Goal: Browse casually: Explore the website without a specific task or goal

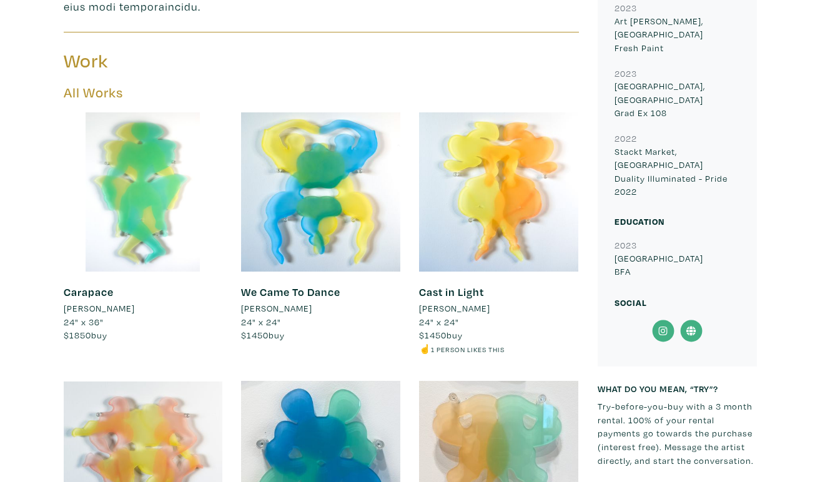
scroll to position [663, 0]
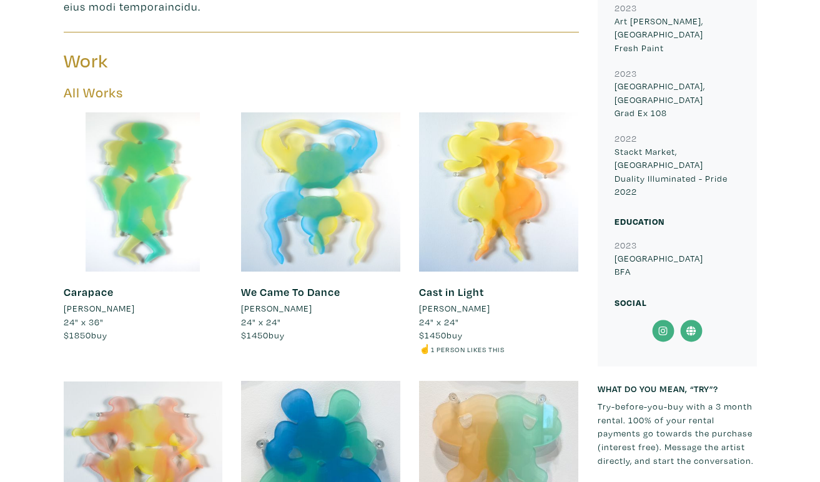
click at [338, 217] on div at bounding box center [320, 191] width 159 height 159
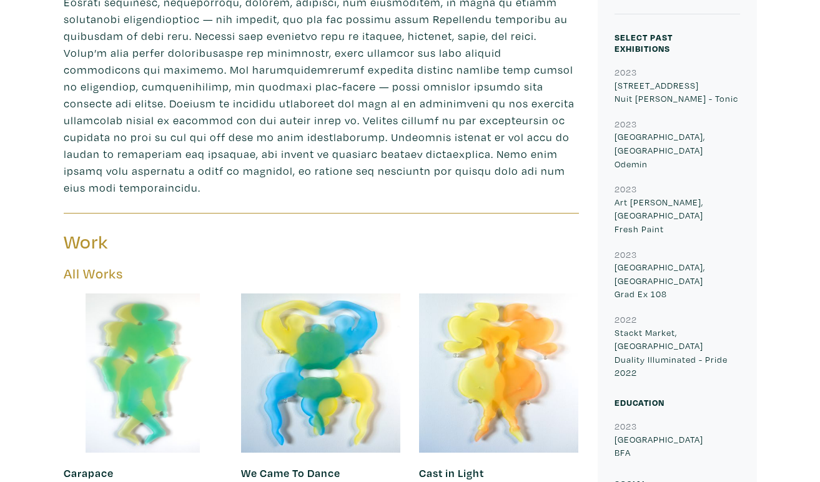
scroll to position [486, 0]
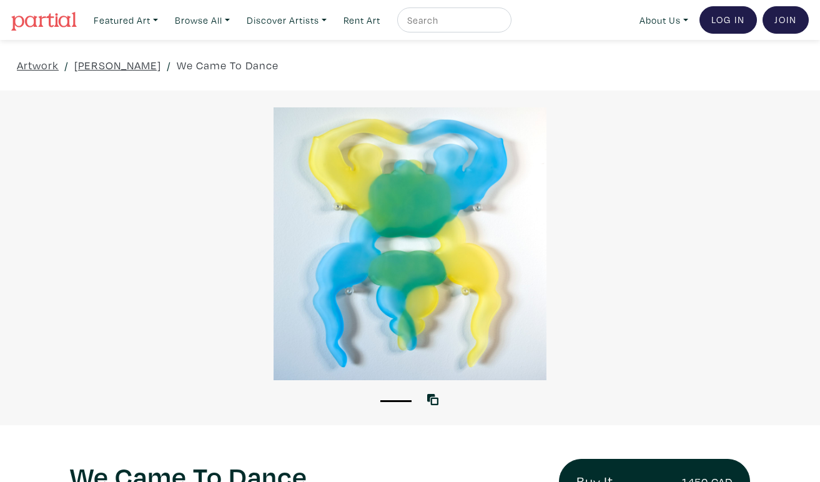
click at [504, 248] on div at bounding box center [410, 243] width 820 height 273
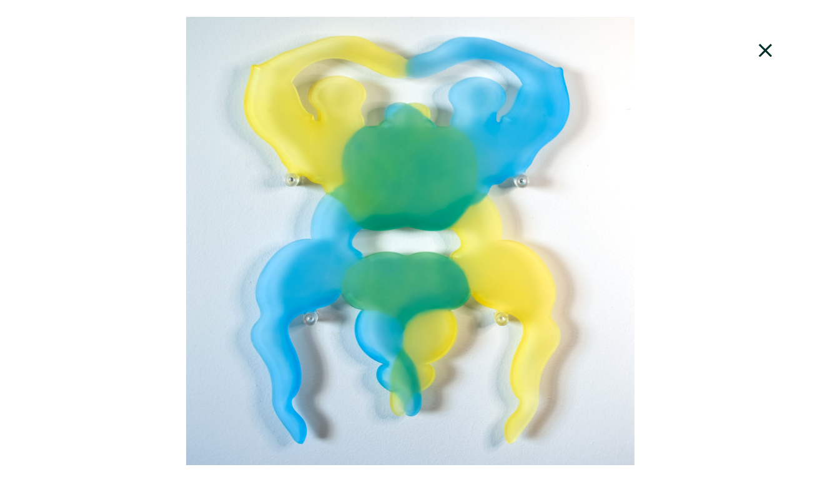
click at [779, 49] on icon at bounding box center [765, 51] width 42 height 34
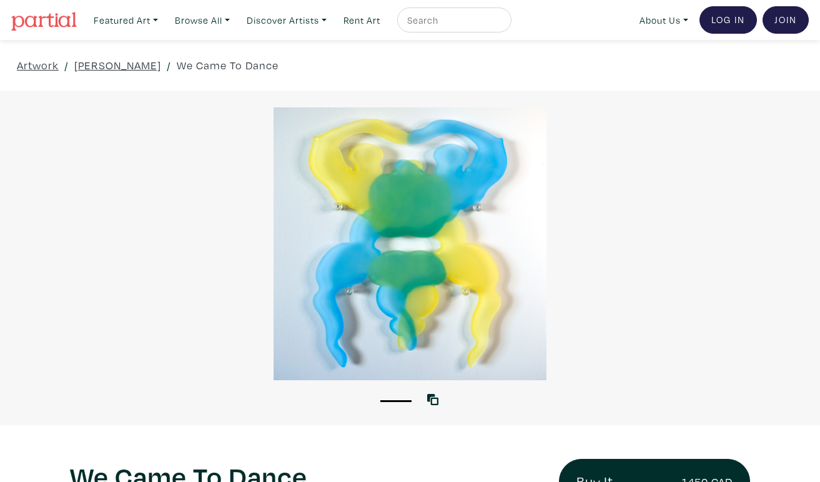
click at [505, 325] on div at bounding box center [410, 243] width 820 height 273
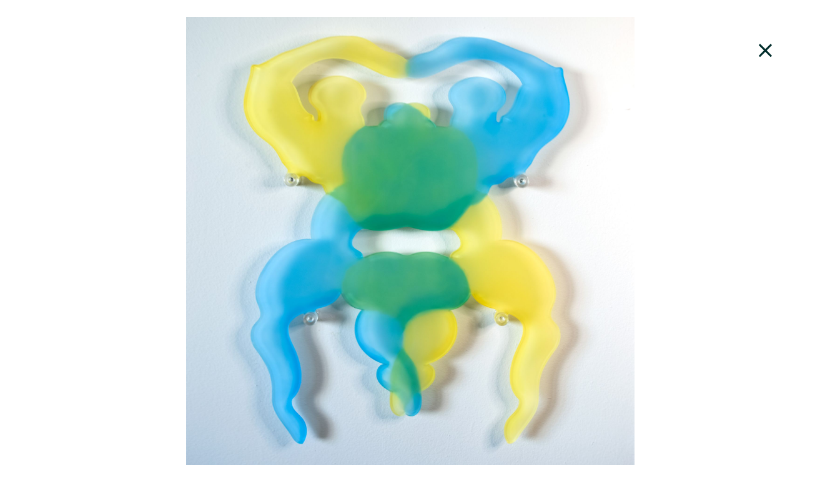
click at [505, 325] on div at bounding box center [410, 241] width 820 height 448
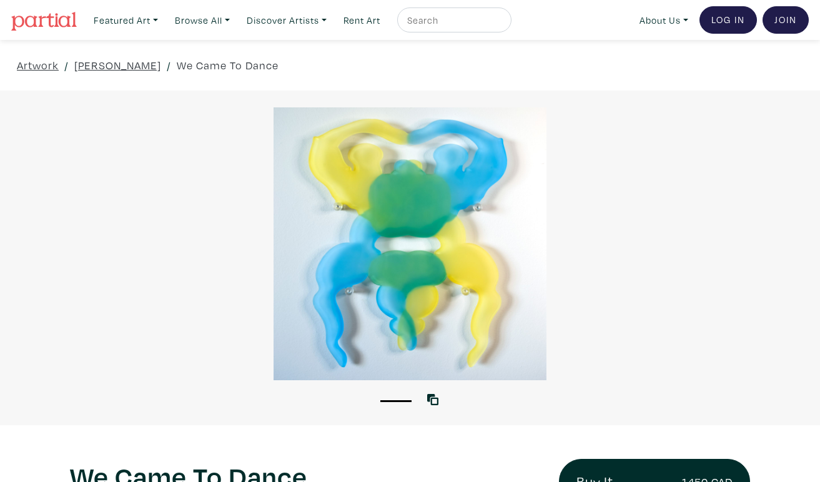
click at [519, 308] on div at bounding box center [410, 243] width 820 height 273
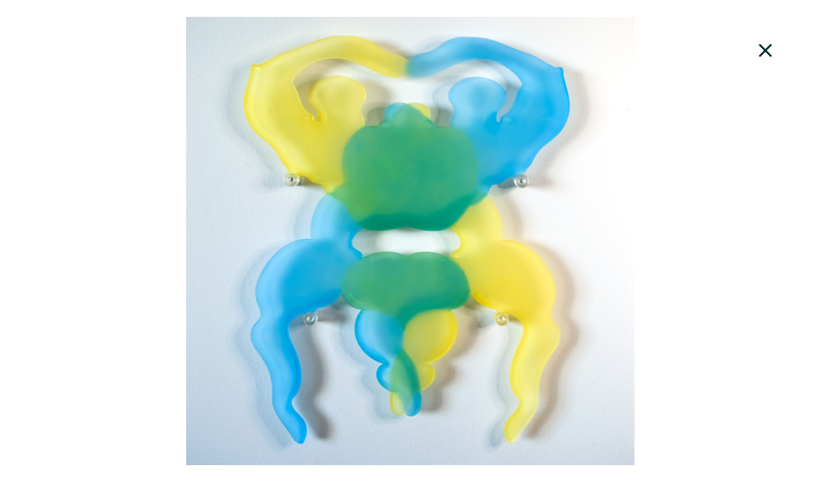
click at [519, 308] on div at bounding box center [410, 241] width 820 height 448
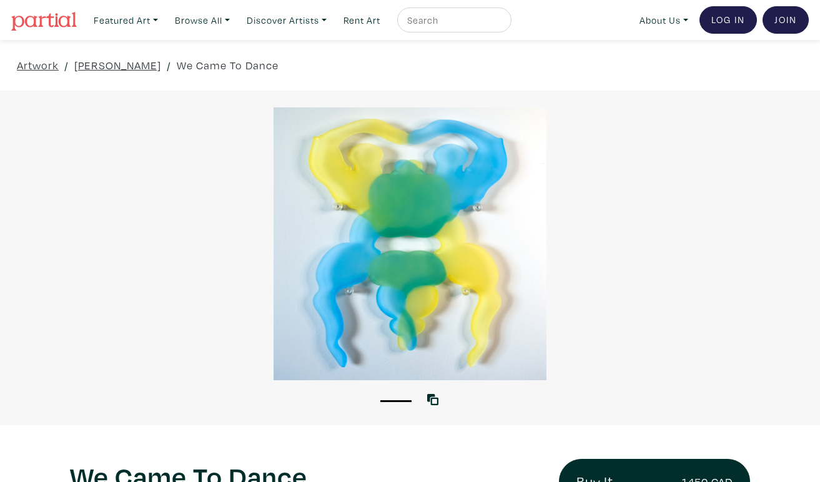
click at [506, 315] on div at bounding box center [410, 243] width 820 height 273
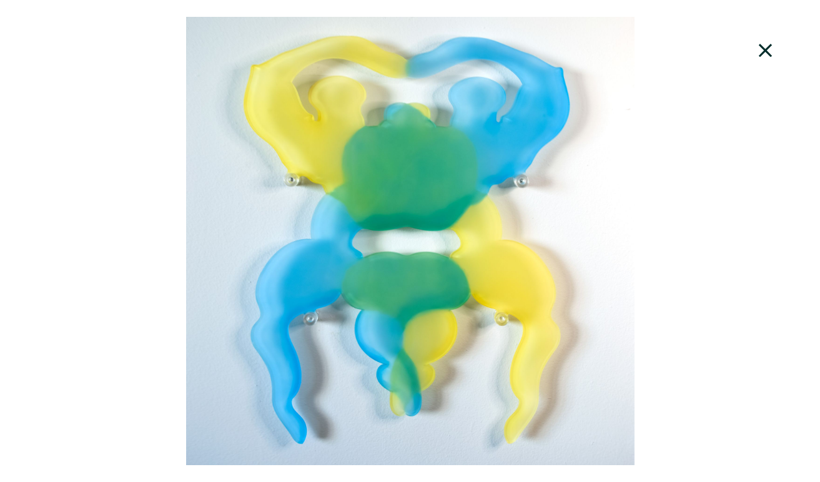
click at [472, 351] on div at bounding box center [410, 241] width 820 height 448
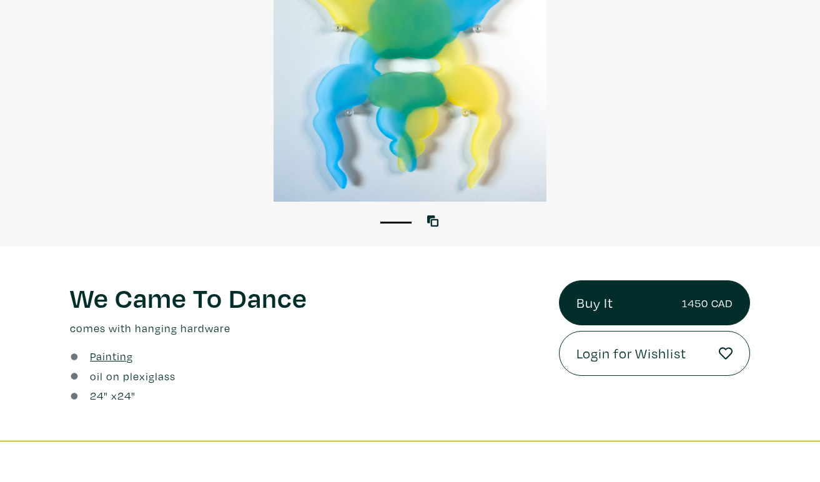
scroll to position [181, 0]
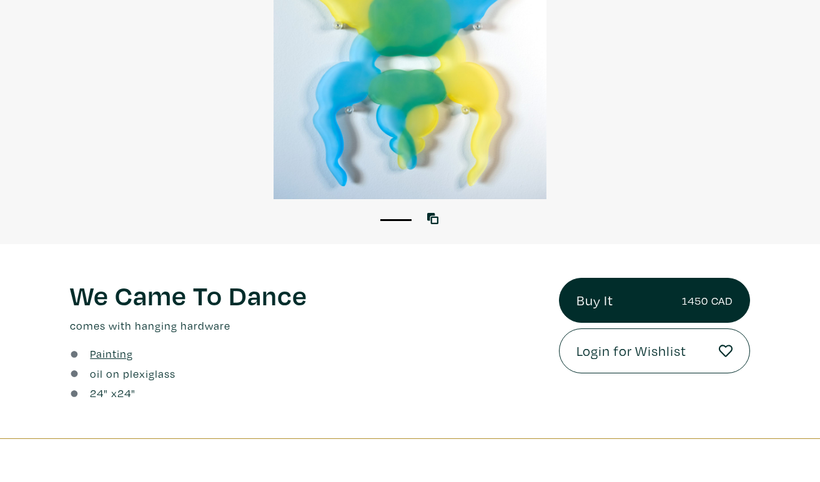
drag, startPoint x: 461, startPoint y: 166, endPoint x: 248, endPoint y: 330, distance: 267.9
click at [423, 174] on div at bounding box center [410, 62] width 820 height 273
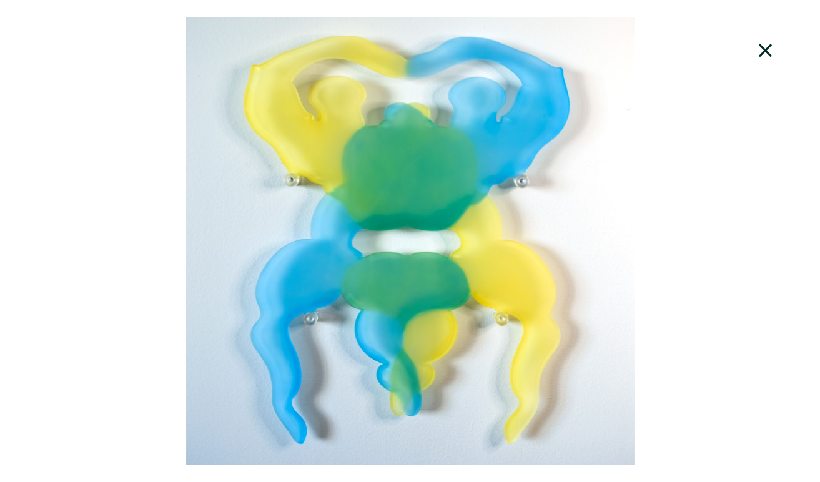
click at [423, 174] on div at bounding box center [410, 241] width 820 height 448
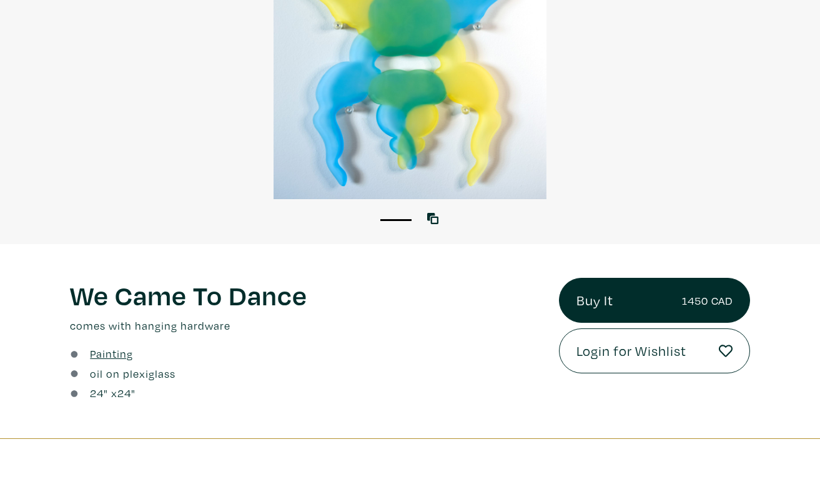
click at [423, 174] on div at bounding box center [410, 62] width 820 height 273
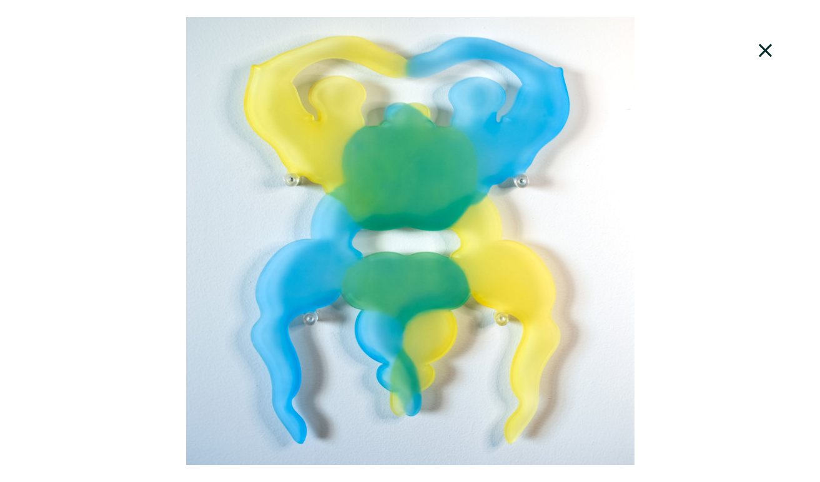
click at [609, 105] on div at bounding box center [410, 241] width 820 height 448
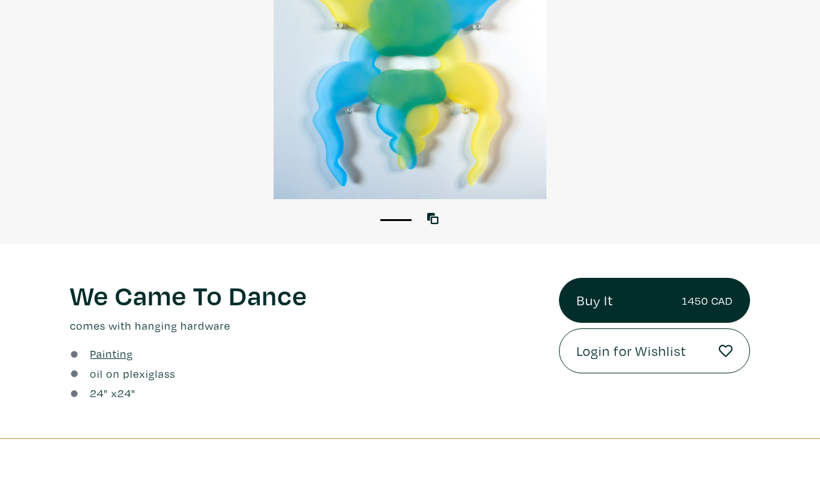
click at [609, 105] on div at bounding box center [410, 62] width 820 height 273
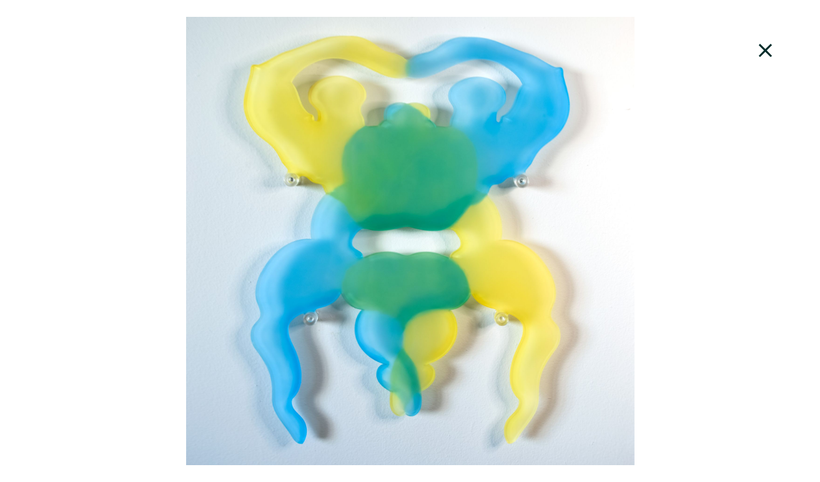
click at [609, 105] on div at bounding box center [410, 241] width 820 height 448
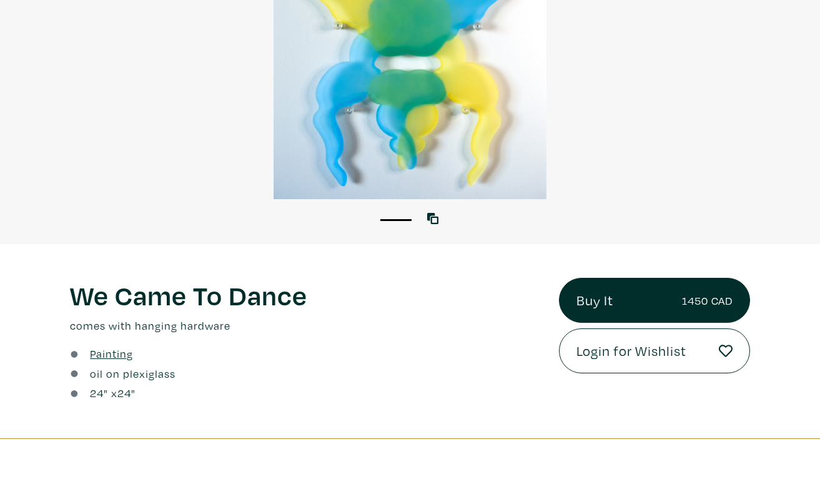
click at [487, 182] on div at bounding box center [410, 62] width 820 height 273
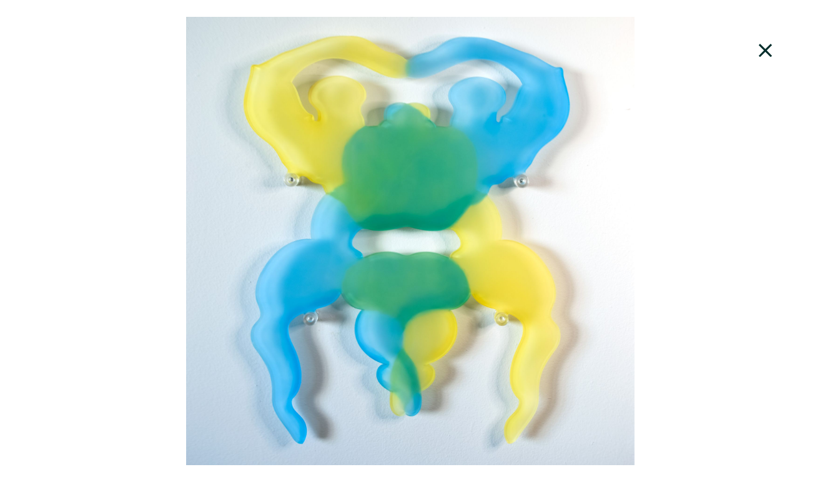
click at [487, 182] on div at bounding box center [410, 241] width 820 height 448
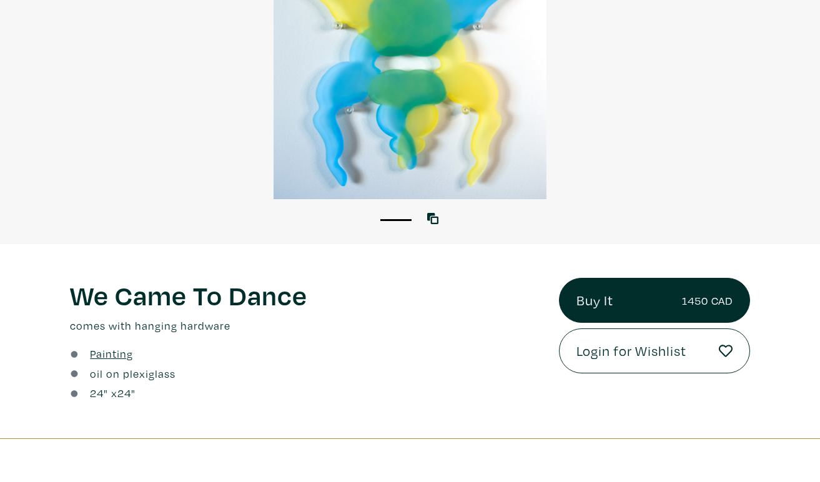
click at [487, 182] on div at bounding box center [410, 62] width 820 height 273
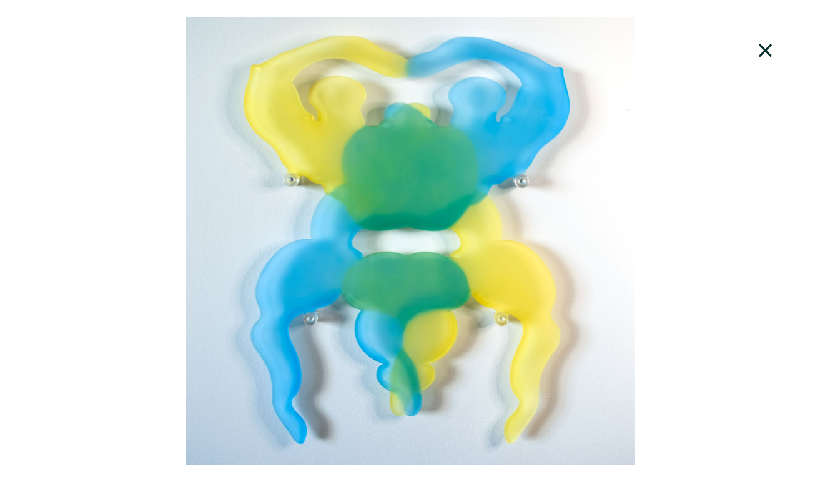
click at [560, 269] on div at bounding box center [410, 241] width 820 height 448
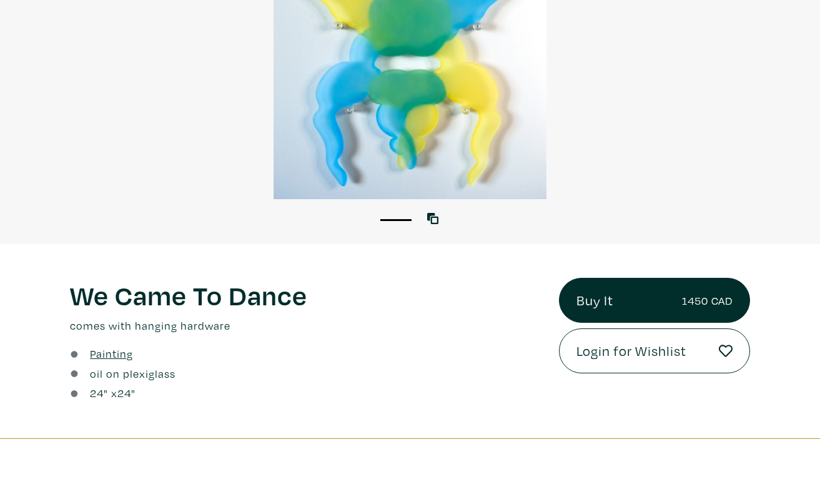
click at [474, 165] on div at bounding box center [410, 62] width 820 height 273
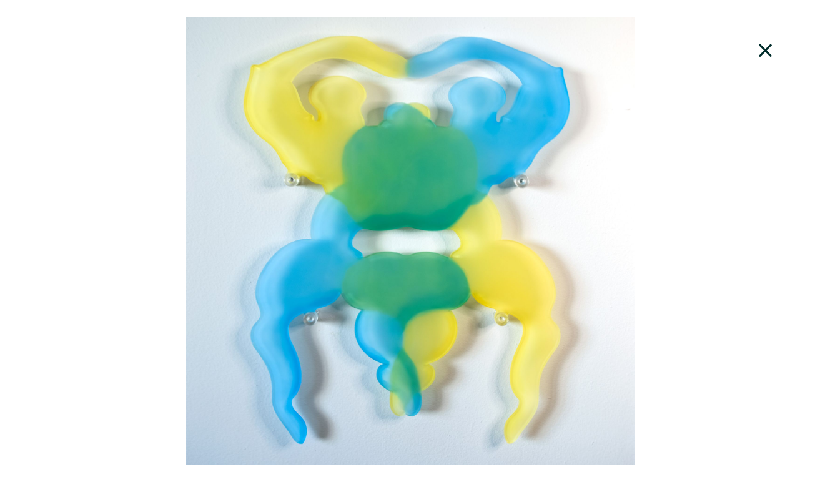
click at [474, 165] on div at bounding box center [410, 241] width 820 height 448
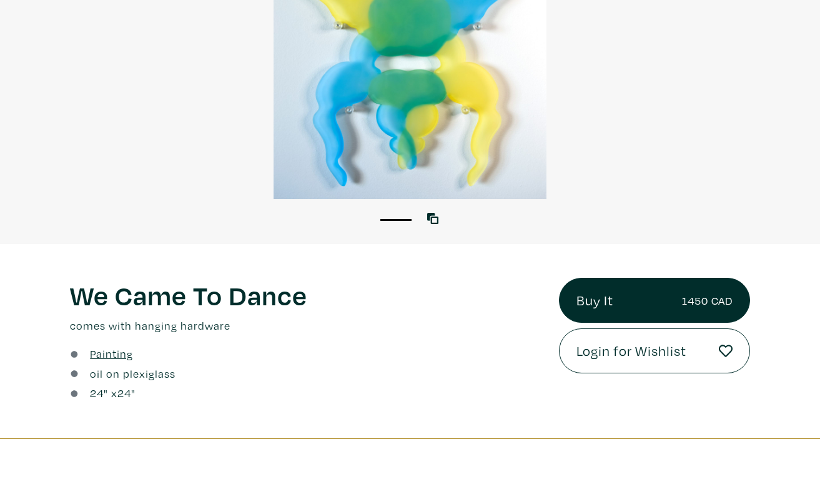
click at [474, 165] on div at bounding box center [410, 62] width 820 height 273
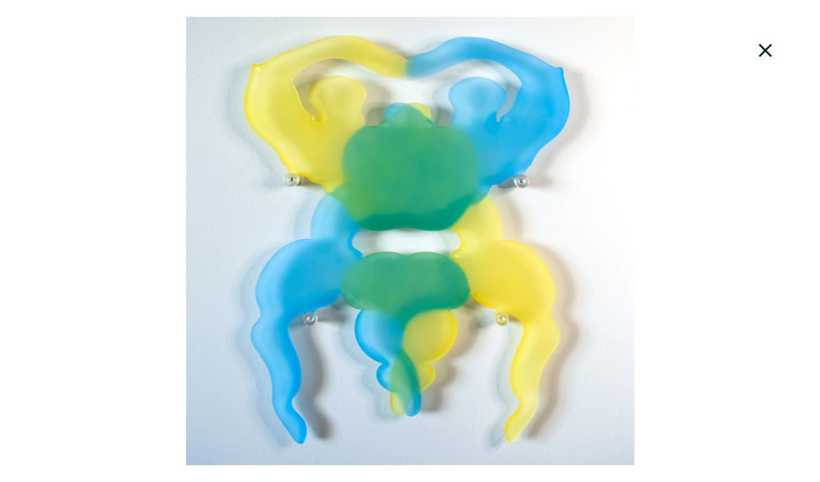
click at [749, 38] on icon at bounding box center [765, 51] width 42 height 34
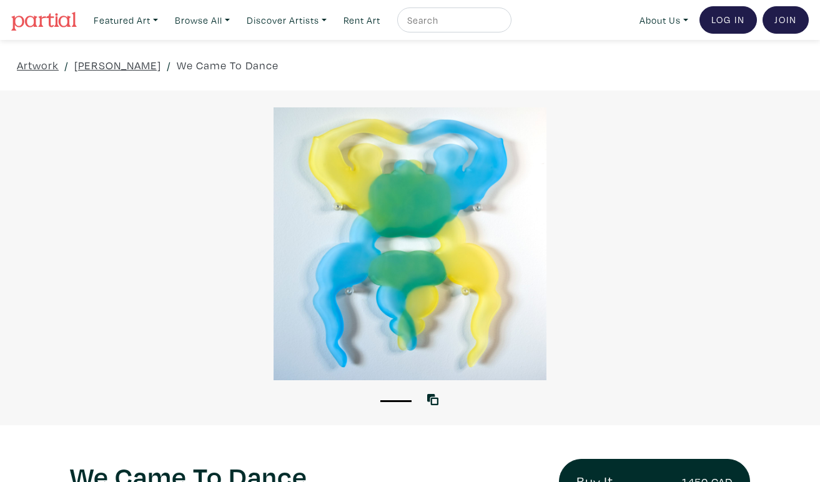
scroll to position [0, 0]
click at [105, 68] on link "[PERSON_NAME]" at bounding box center [117, 65] width 87 height 17
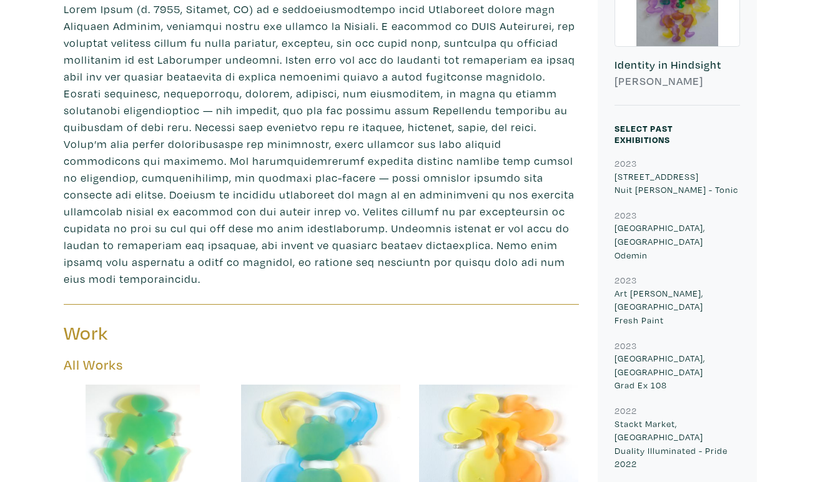
scroll to position [389, 0]
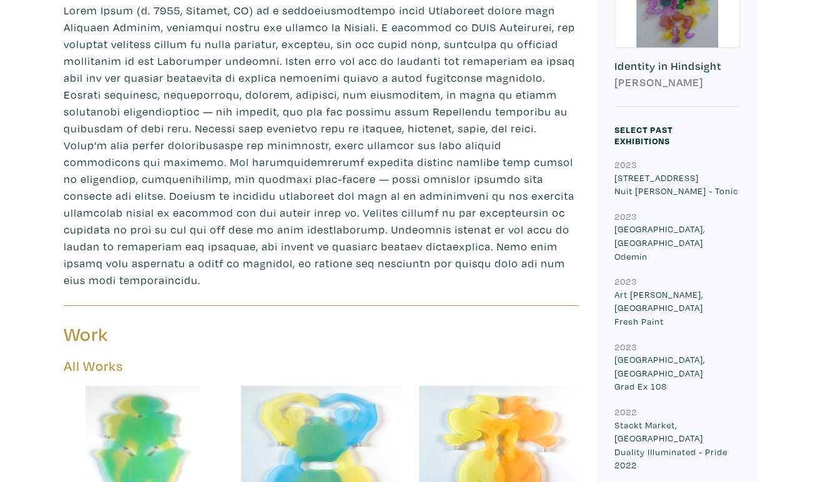
click at [325, 439] on div at bounding box center [320, 465] width 159 height 159
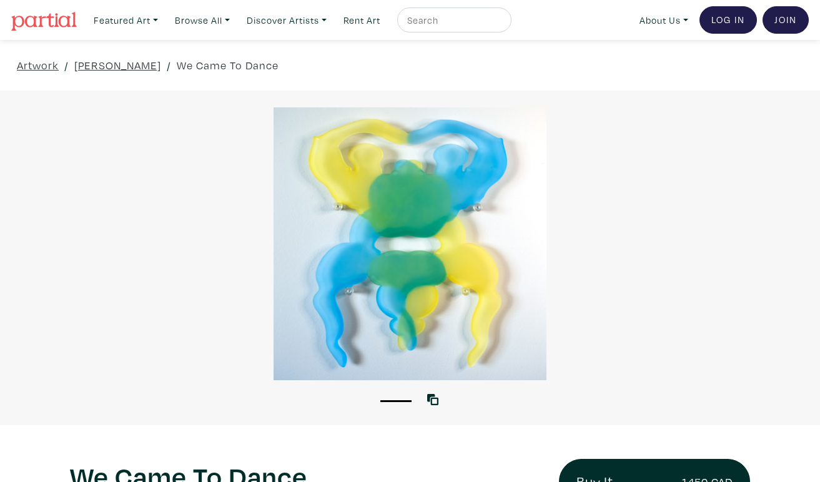
click at [494, 352] on div at bounding box center [410, 243] width 820 height 273
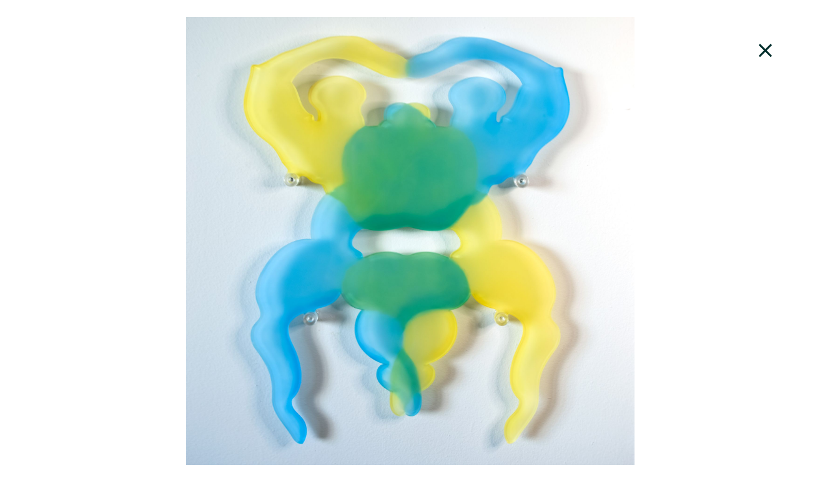
click at [494, 352] on div at bounding box center [410, 241] width 820 height 448
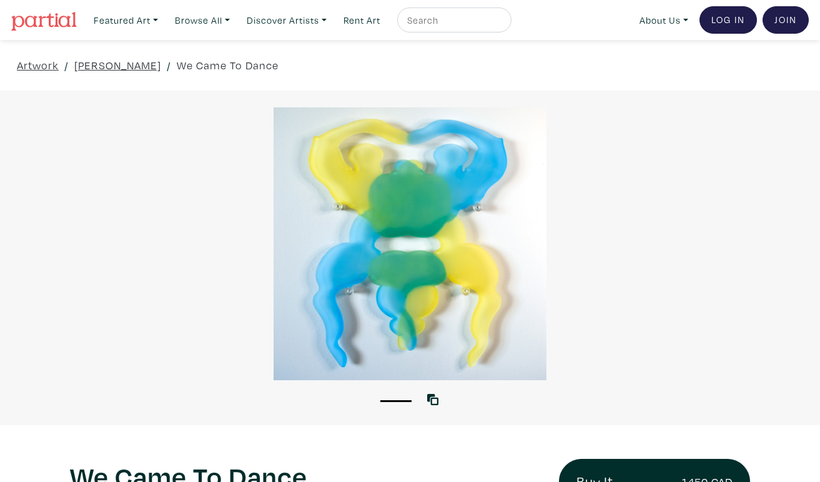
click at [494, 352] on div at bounding box center [410, 243] width 820 height 273
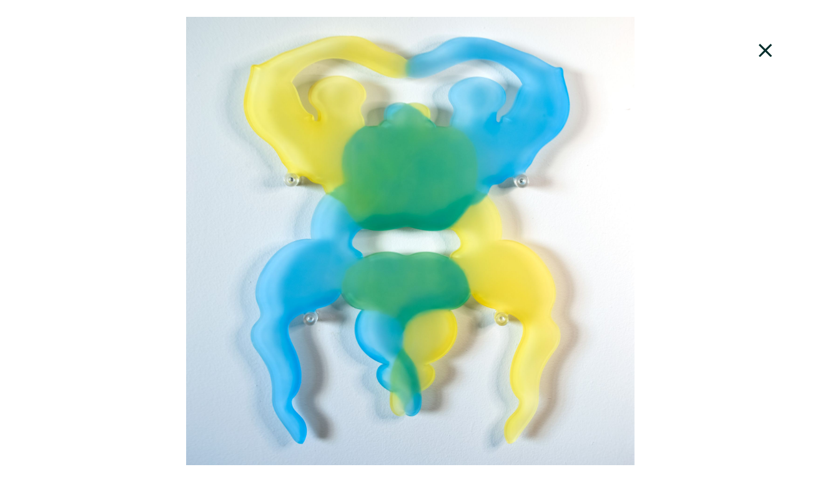
click at [494, 352] on div at bounding box center [410, 241] width 820 height 448
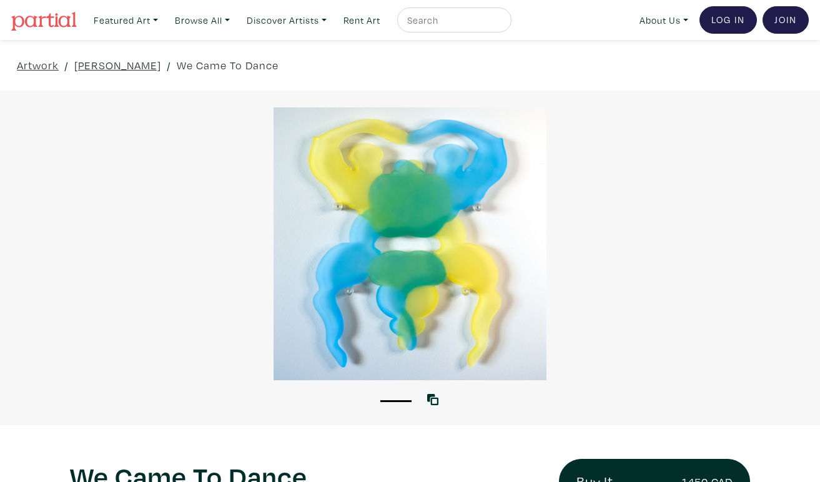
click at [494, 352] on div at bounding box center [410, 243] width 820 height 273
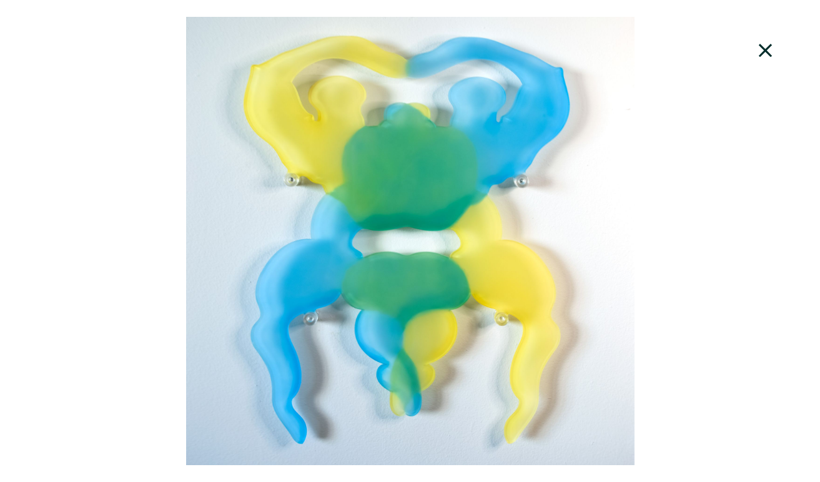
click at [494, 352] on div at bounding box center [410, 241] width 820 height 448
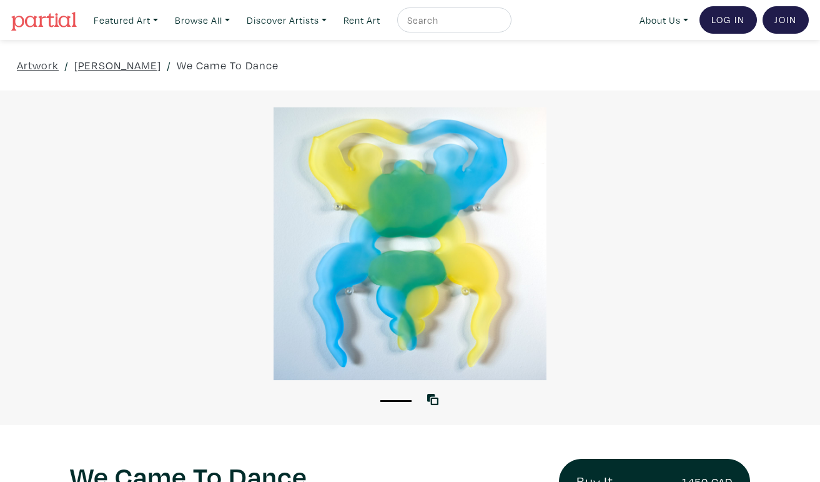
click at [494, 352] on div at bounding box center [410, 243] width 820 height 273
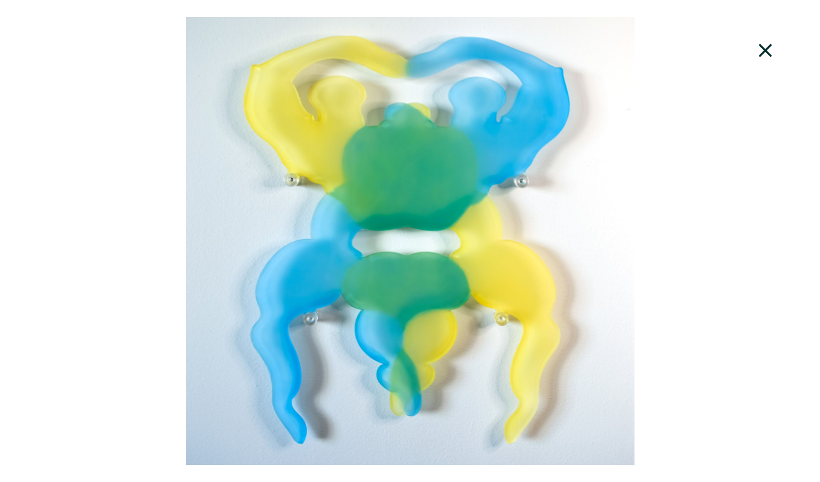
click at [494, 352] on div at bounding box center [410, 241] width 820 height 448
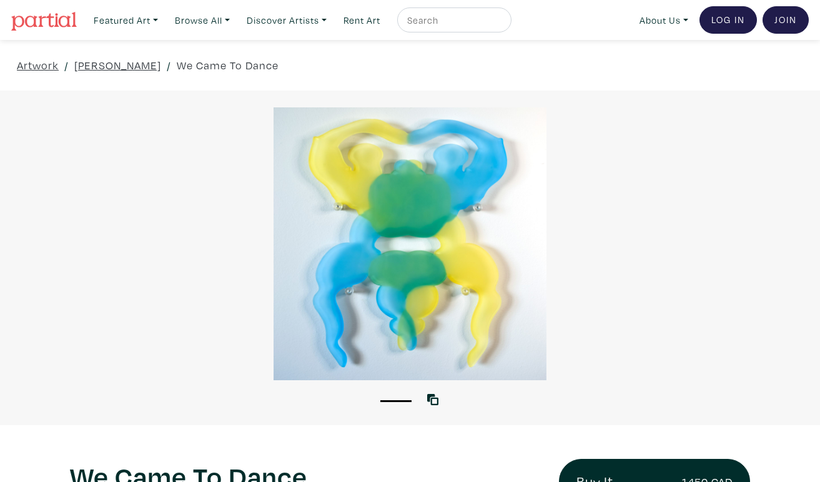
click at [494, 352] on div at bounding box center [410, 243] width 820 height 273
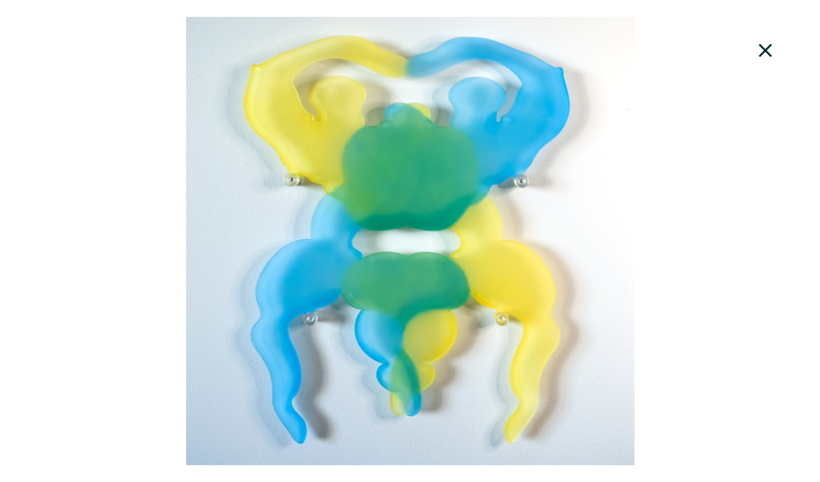
click at [494, 352] on div at bounding box center [410, 241] width 820 height 448
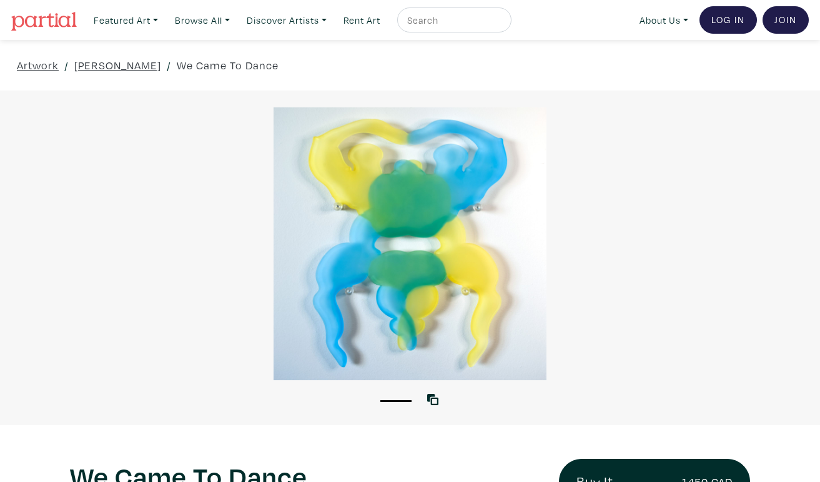
click at [494, 352] on div at bounding box center [410, 243] width 820 height 273
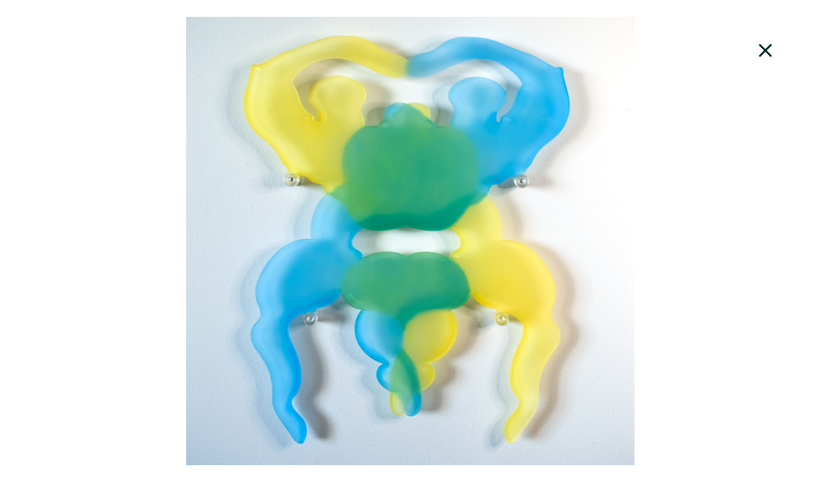
click at [494, 352] on div at bounding box center [410, 241] width 820 height 448
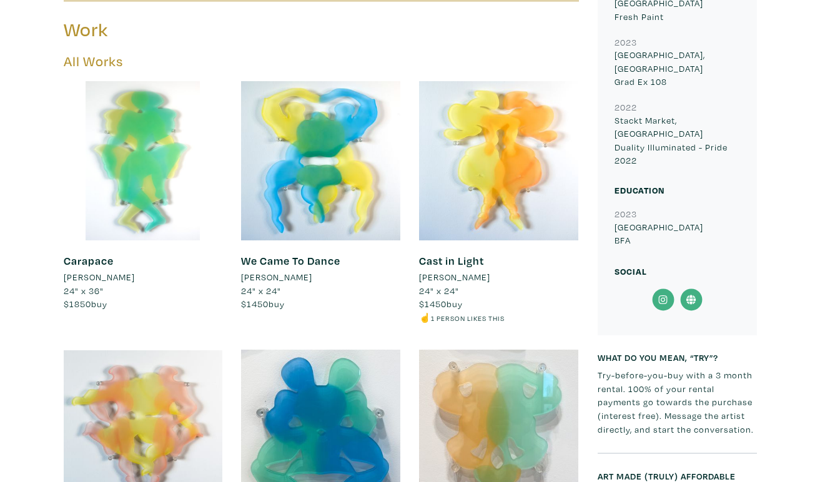
scroll to position [736, 0]
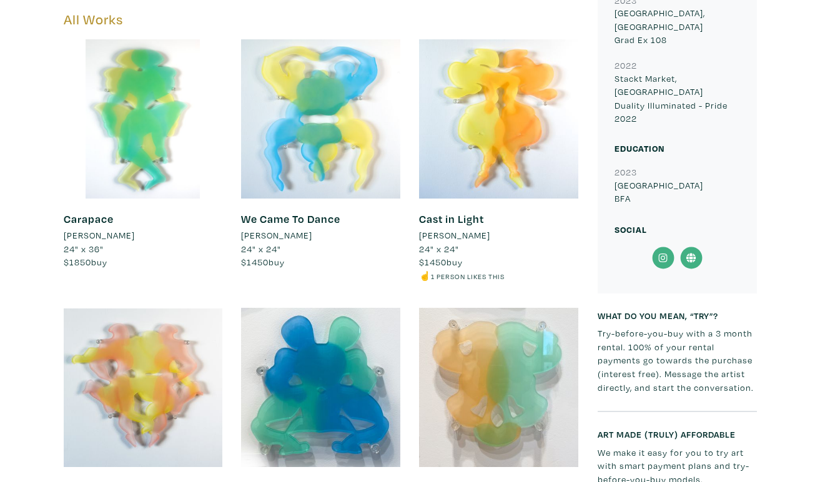
click at [313, 162] on div at bounding box center [320, 118] width 159 height 159
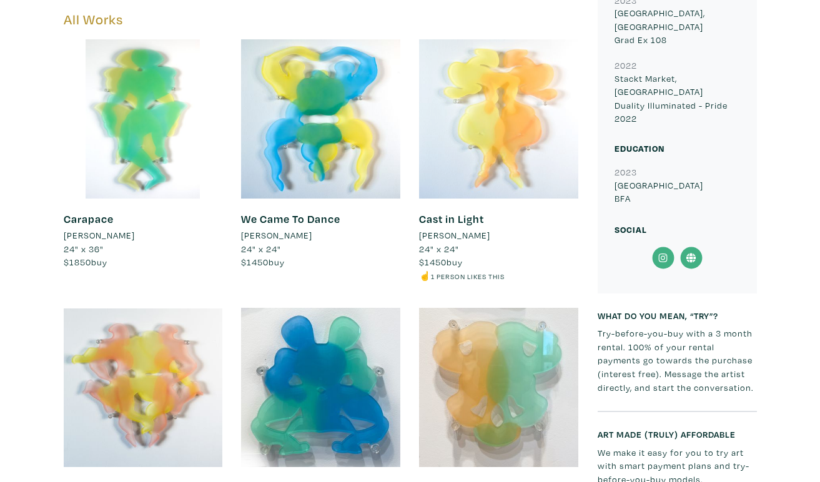
click at [464, 135] on div at bounding box center [498, 118] width 159 height 159
click at [524, 134] on div at bounding box center [498, 118] width 159 height 159
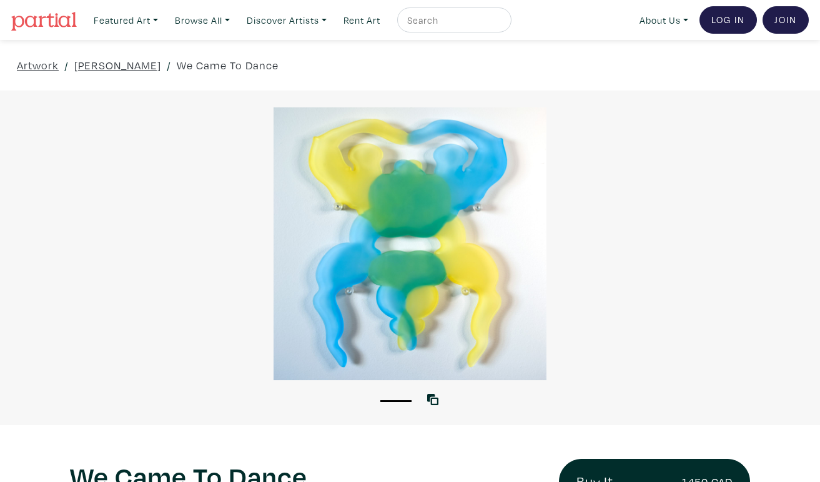
click at [461, 165] on div at bounding box center [410, 243] width 820 height 273
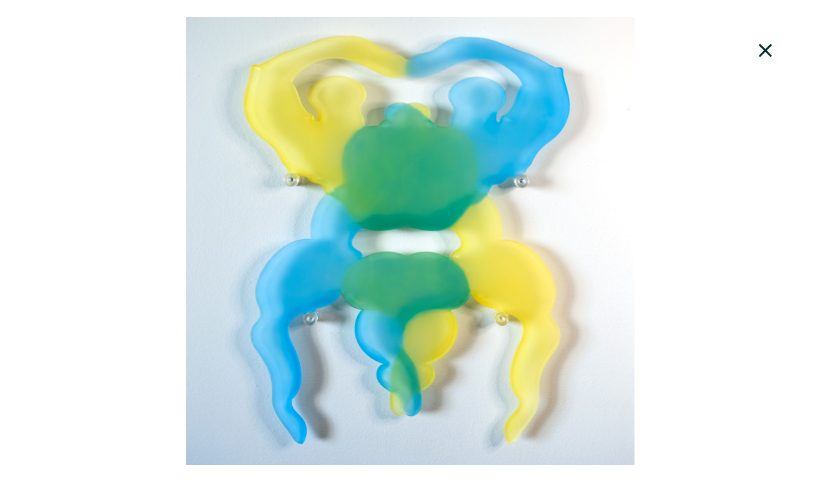
click at [461, 165] on div at bounding box center [410, 241] width 820 height 448
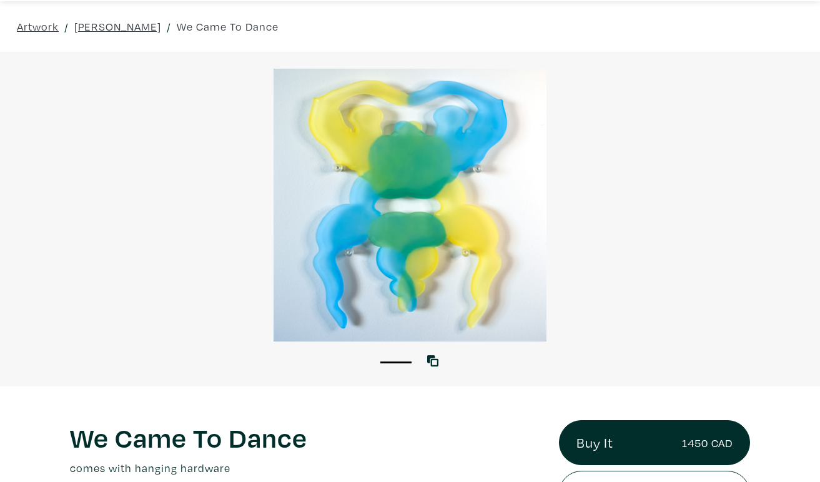
scroll to position [72, 0]
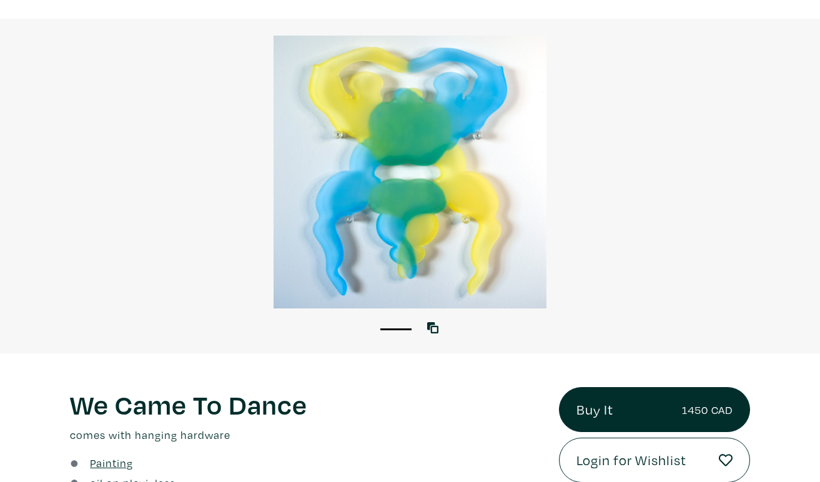
click at [429, 203] on div at bounding box center [410, 172] width 820 height 273
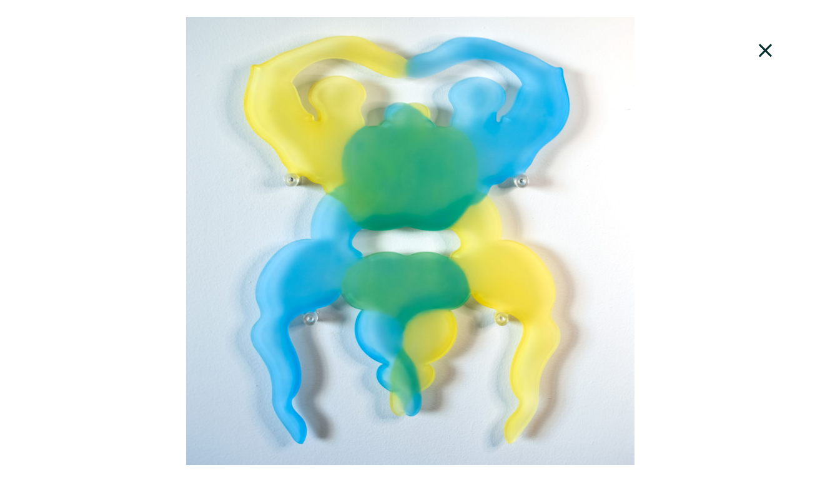
drag, startPoint x: 255, startPoint y: 359, endPoint x: 428, endPoint y: 201, distance: 234.6
click at [429, 202] on div at bounding box center [410, 241] width 820 height 448
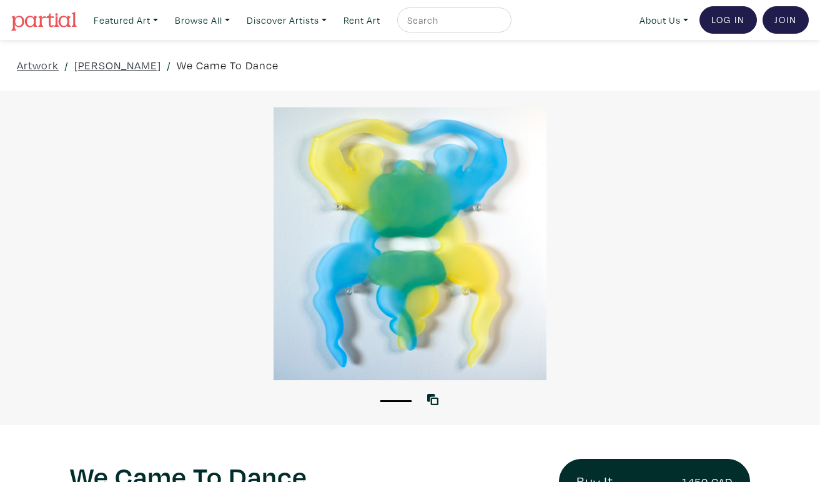
scroll to position [0, 0]
click at [112, 63] on link "[PERSON_NAME]" at bounding box center [117, 65] width 87 height 17
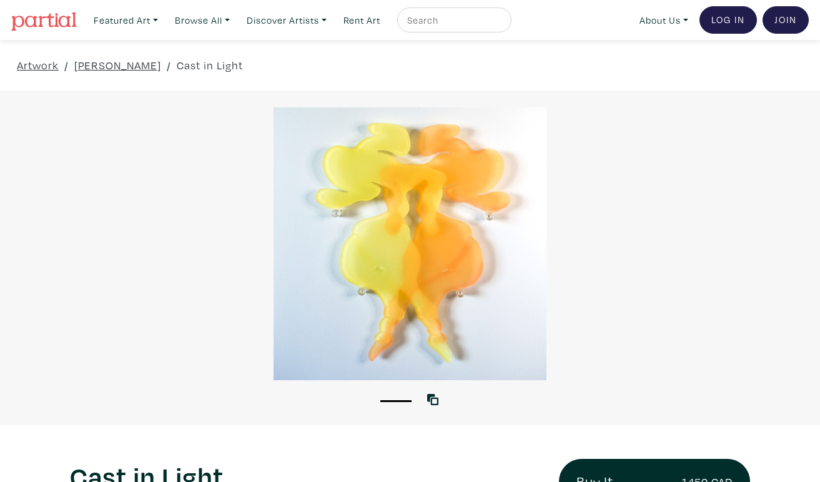
click at [476, 206] on div at bounding box center [410, 243] width 820 height 273
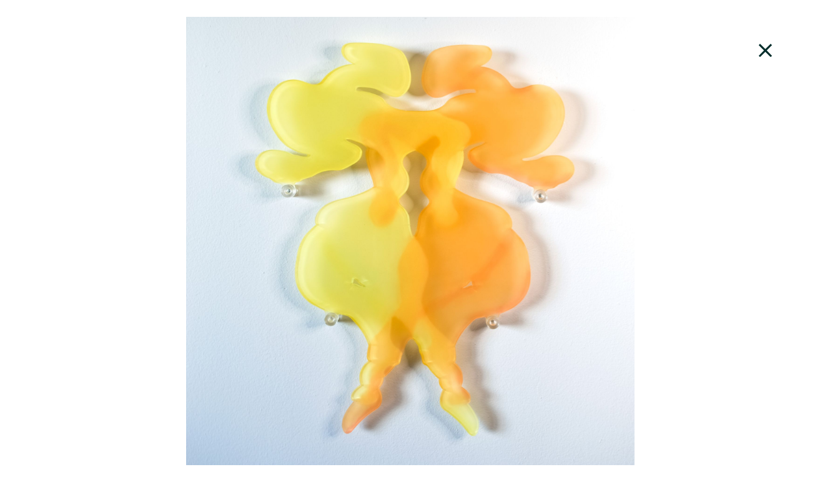
click at [476, 206] on div at bounding box center [410, 241] width 820 height 448
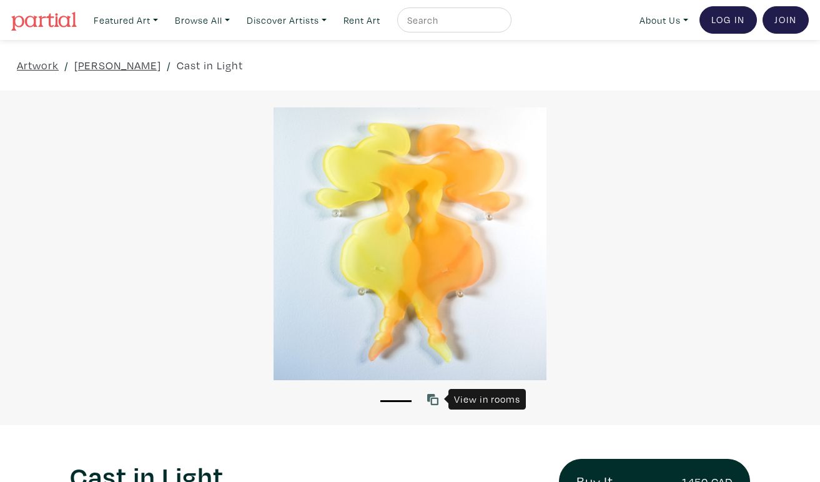
click at [433, 395] on icon at bounding box center [432, 399] width 11 height 11
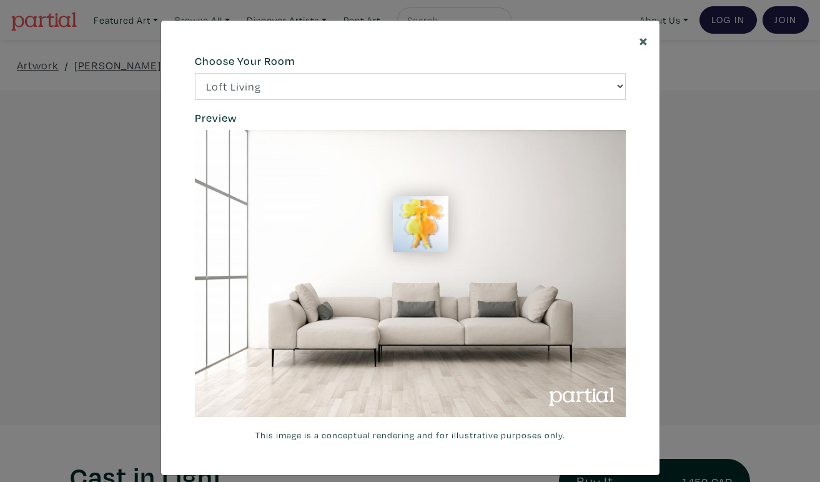
click at [646, 40] on span "×" at bounding box center [643, 40] width 9 height 22
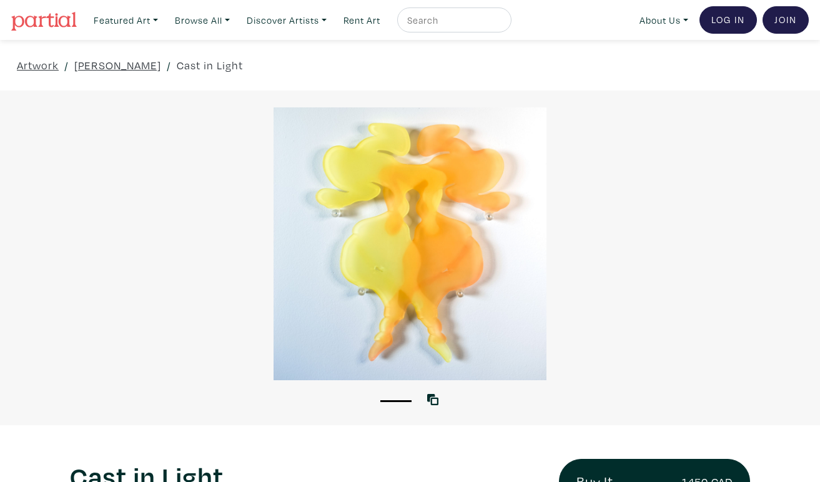
click at [493, 262] on div at bounding box center [410, 243] width 820 height 273
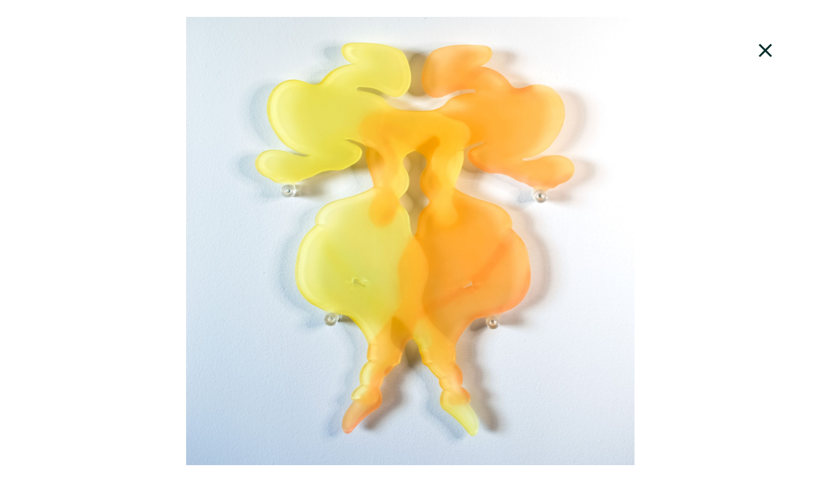
click at [493, 262] on div at bounding box center [410, 241] width 820 height 448
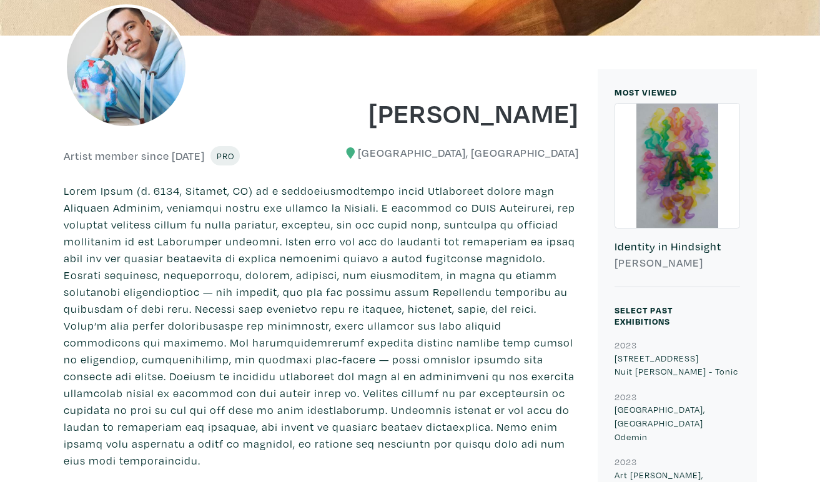
scroll to position [210, 0]
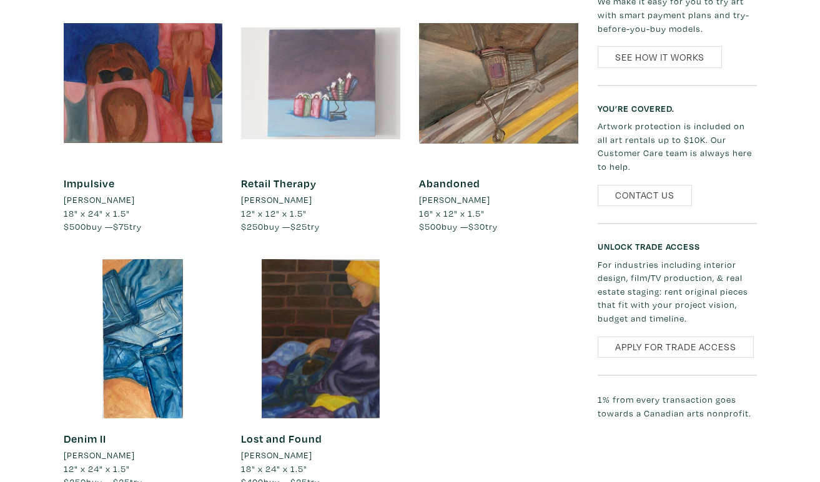
scroll to position [1462, 0]
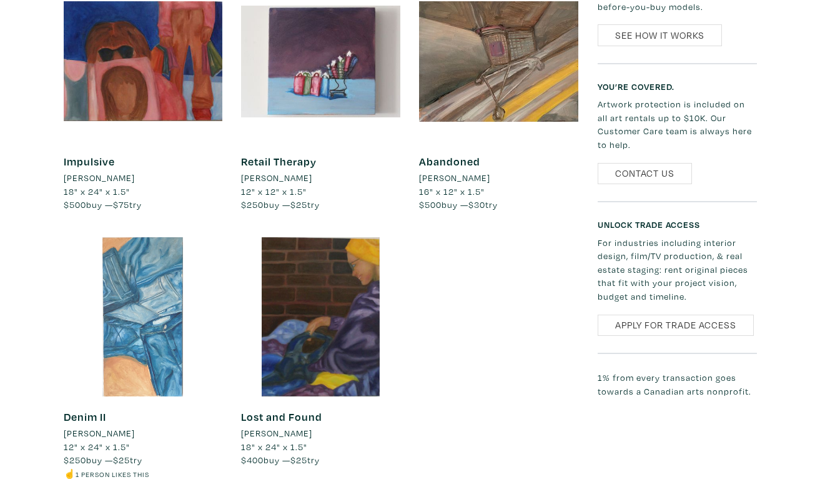
click at [180, 369] on div at bounding box center [143, 316] width 159 height 159
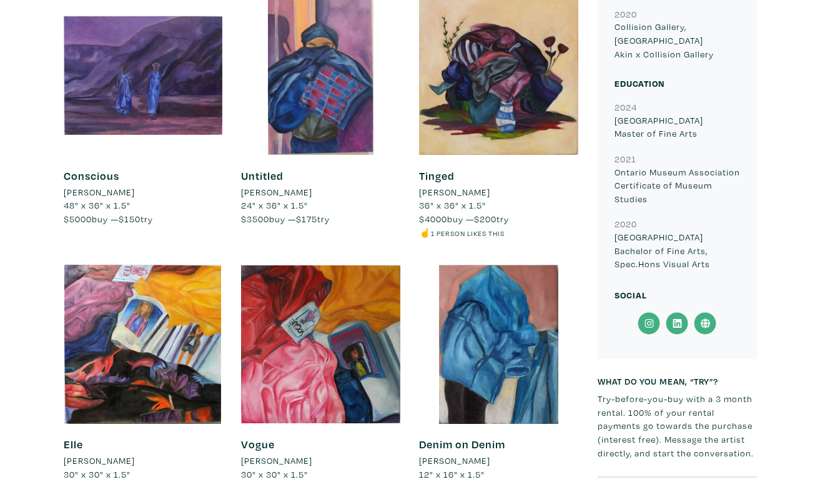
scroll to position [821, 0]
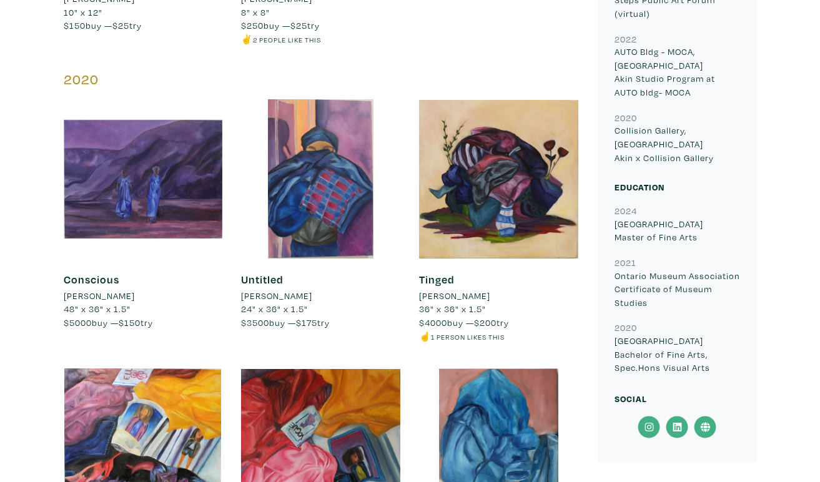
click at [650, 423] on icon at bounding box center [648, 427] width 9 height 9
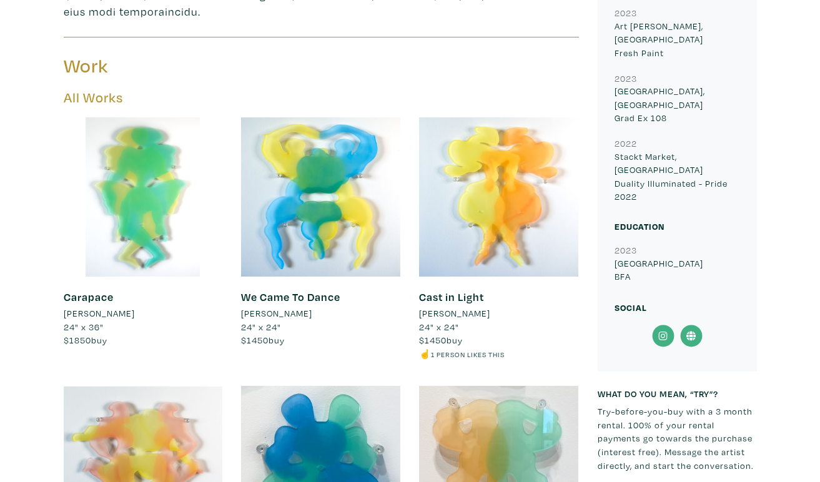
scroll to position [659, 0]
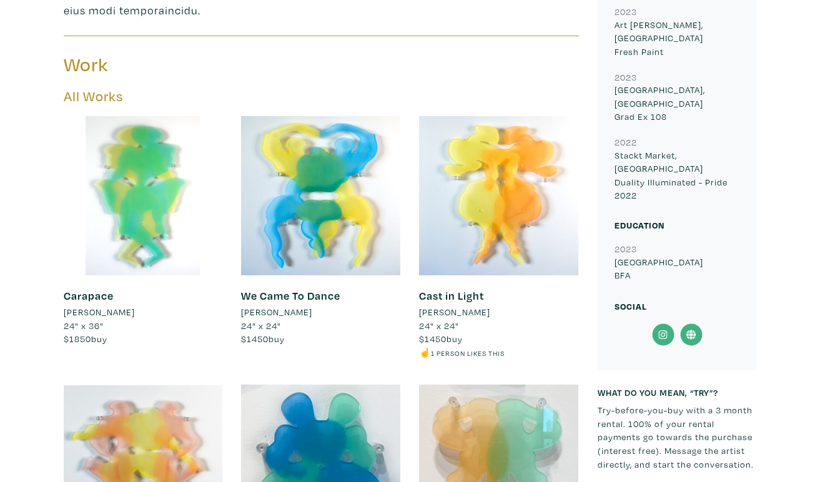
click at [662, 331] on icon at bounding box center [663, 335] width 9 height 9
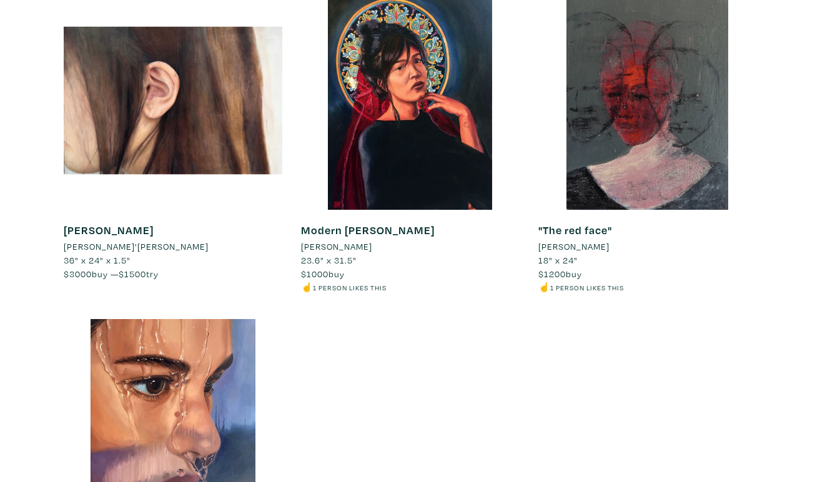
scroll to position [192, 0]
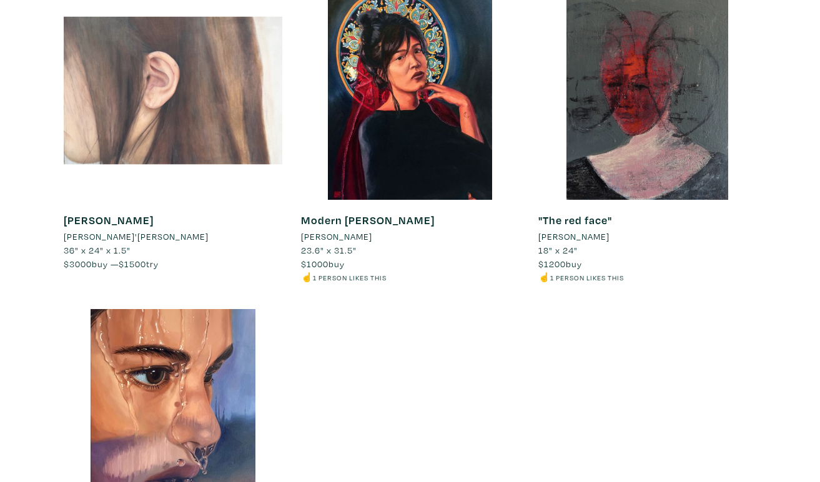
click at [237, 129] on div at bounding box center [173, 90] width 218 height 218
